Goal: Navigation & Orientation: Find specific page/section

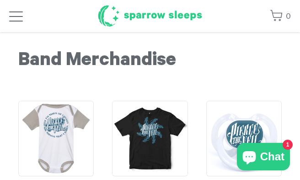
click at [146, 16] on h1 "Sparrow Sleeps" at bounding box center [149, 16] width 105 height 23
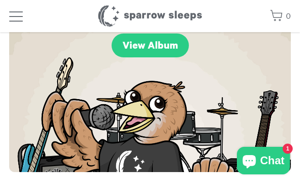
scroll to position [524, 0]
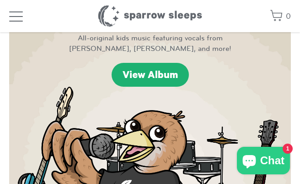
click at [141, 67] on link "View Album" at bounding box center [150, 75] width 77 height 24
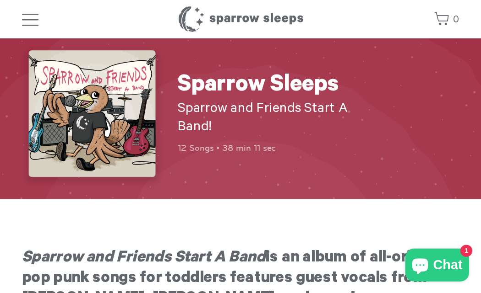
scroll to position [8, 0]
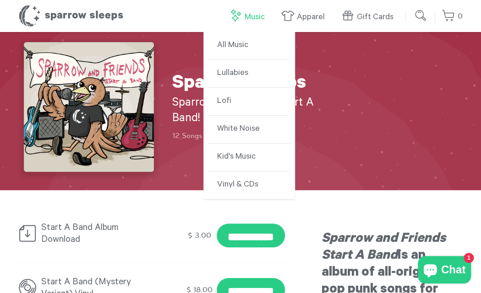
click at [259, 21] on link "Music" at bounding box center [248, 17] width 41 height 20
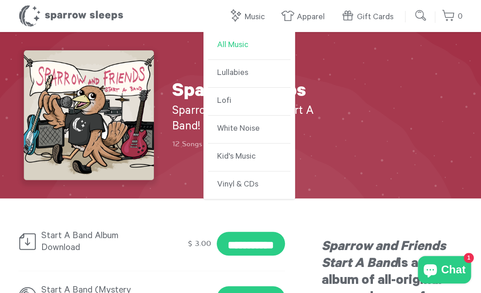
click at [229, 46] on link "All Music" at bounding box center [249, 46] width 82 height 28
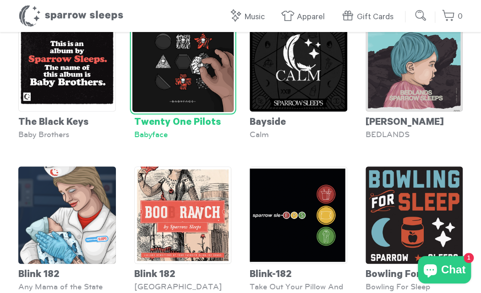
scroll to position [247, 0]
